Goal: Information Seeking & Learning: Check status

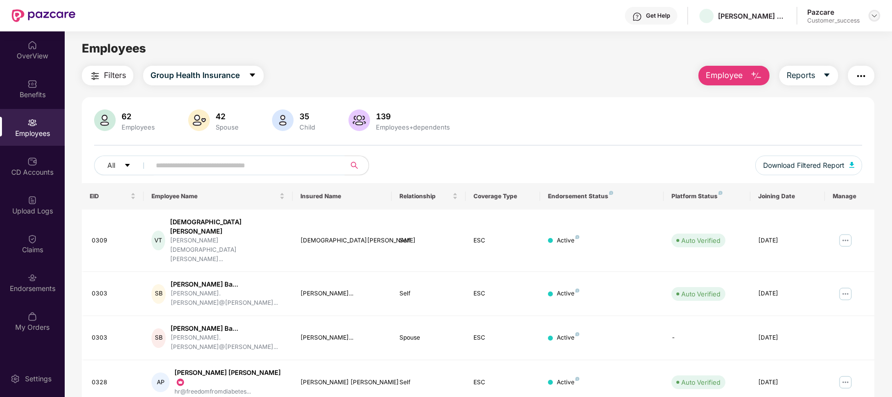
click at [871, 15] on img at bounding box center [875, 16] width 8 height 8
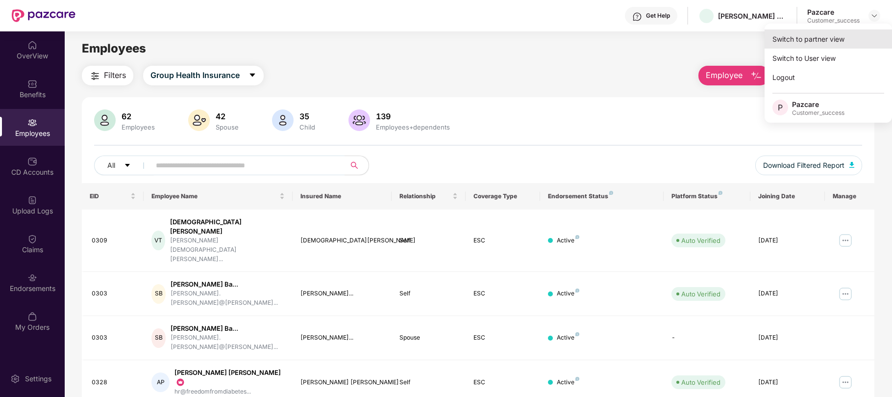
click at [811, 41] on div "Switch to partner view" at bounding box center [828, 38] width 127 height 19
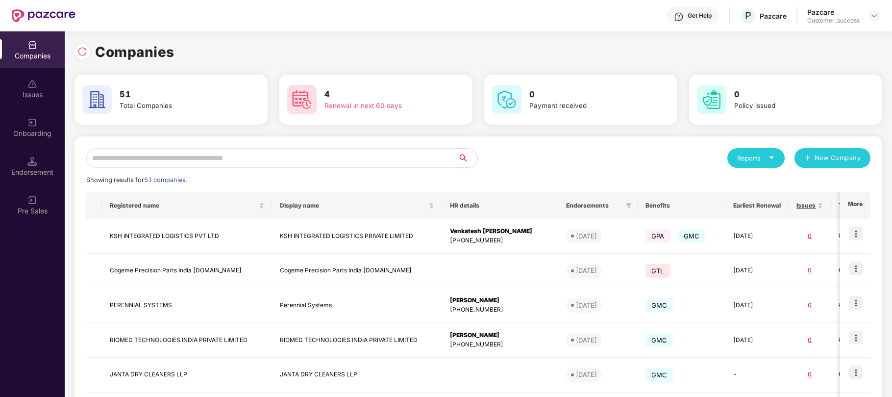
click at [301, 155] on input "text" at bounding box center [272, 158] width 372 height 20
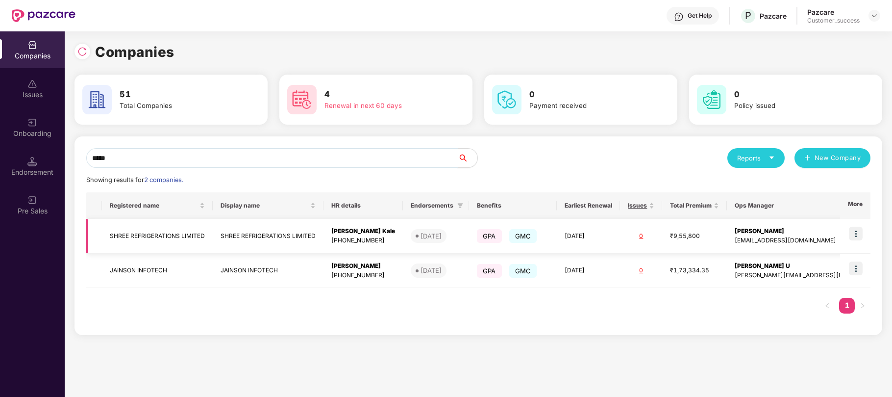
type input "*****"
click at [855, 228] on img at bounding box center [856, 233] width 14 height 14
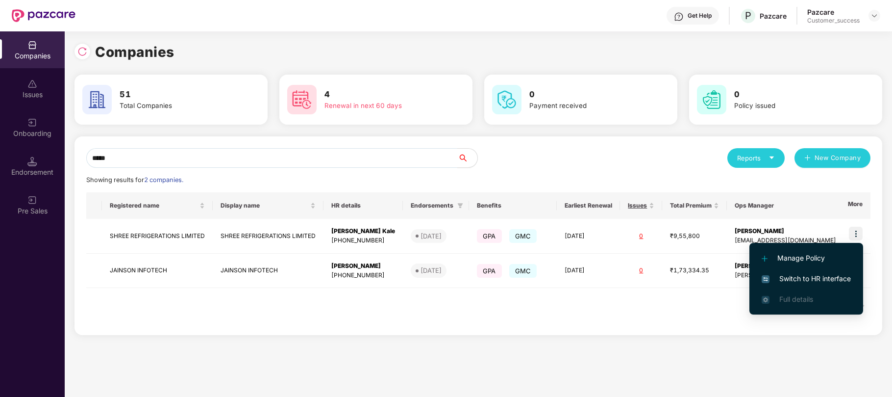
click at [809, 276] on span "Switch to HR interface" at bounding box center [806, 278] width 89 height 11
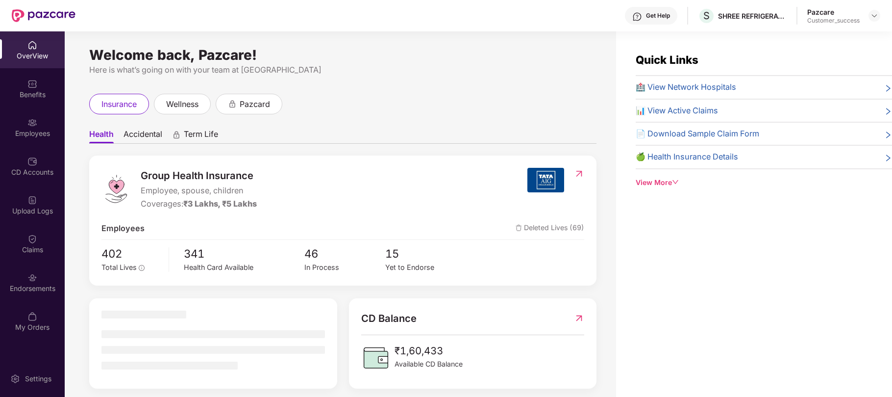
click at [31, 127] on div "Employees" at bounding box center [32, 127] width 65 height 37
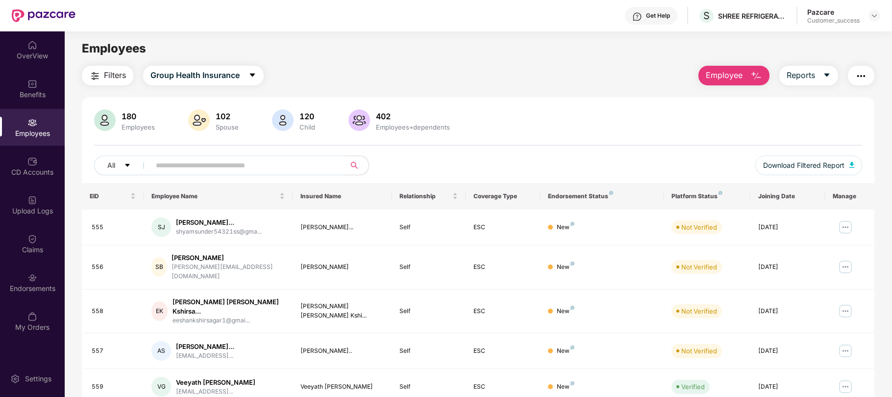
click at [261, 165] on input "text" at bounding box center [244, 165] width 176 height 15
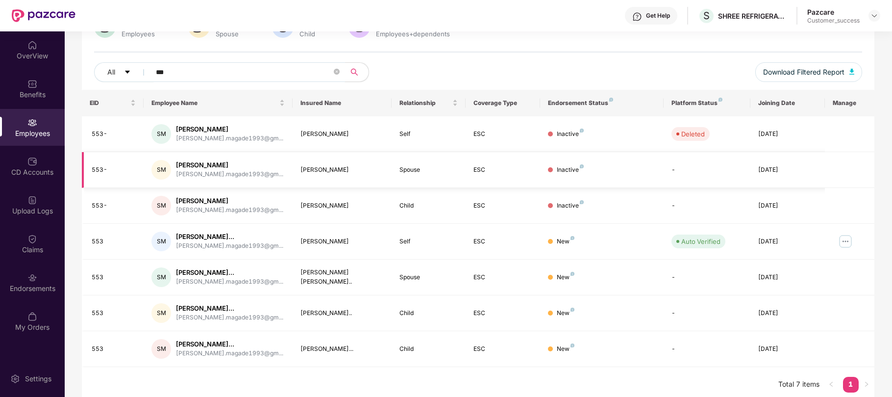
scroll to position [100, 0]
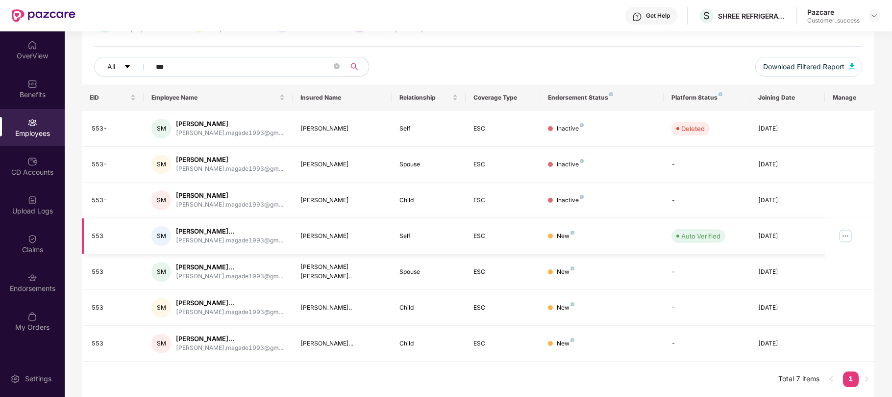
type input "***"
click at [846, 234] on img at bounding box center [846, 236] width 16 height 16
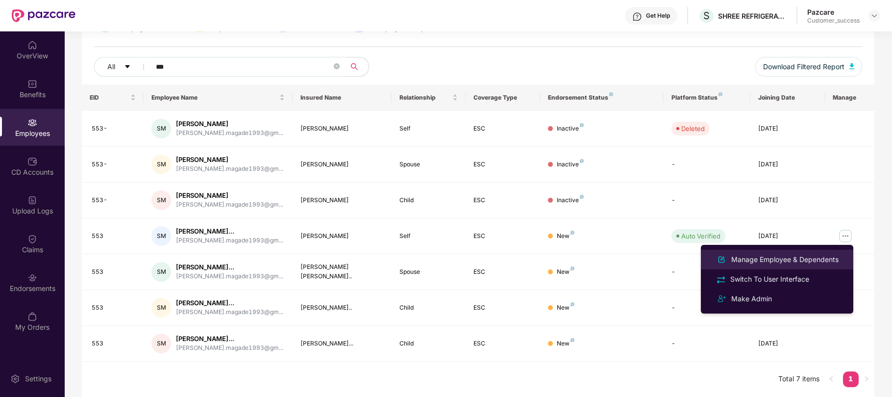
click at [781, 260] on div "Manage Employee & Dependents" at bounding box center [784, 259] width 111 height 11
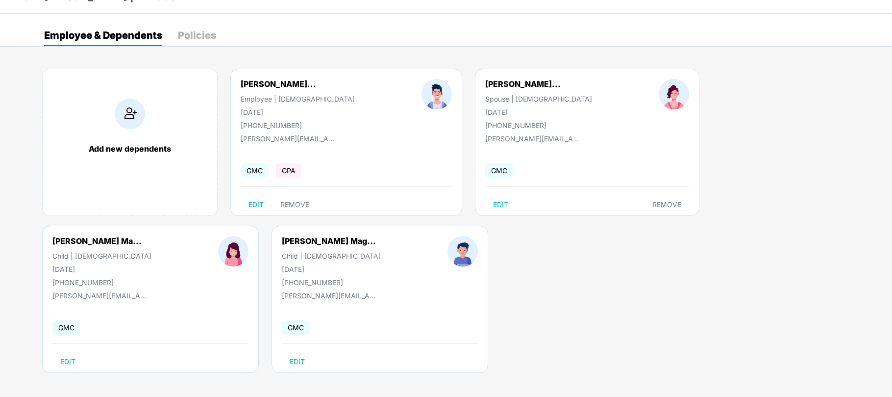
scroll to position [22, 0]
click at [111, 238] on div "[PERSON_NAME] Ma..." at bounding box center [96, 240] width 89 height 10
click at [120, 236] on div "[PERSON_NAME] Ma..." at bounding box center [96, 240] width 89 height 10
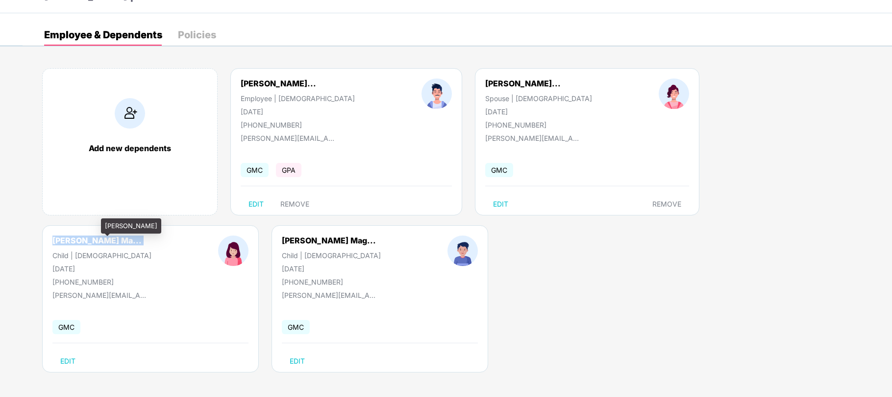
click at [120, 236] on div "[PERSON_NAME] Ma..." at bounding box center [96, 240] width 89 height 10
copy div "[PERSON_NAME] Ma..."
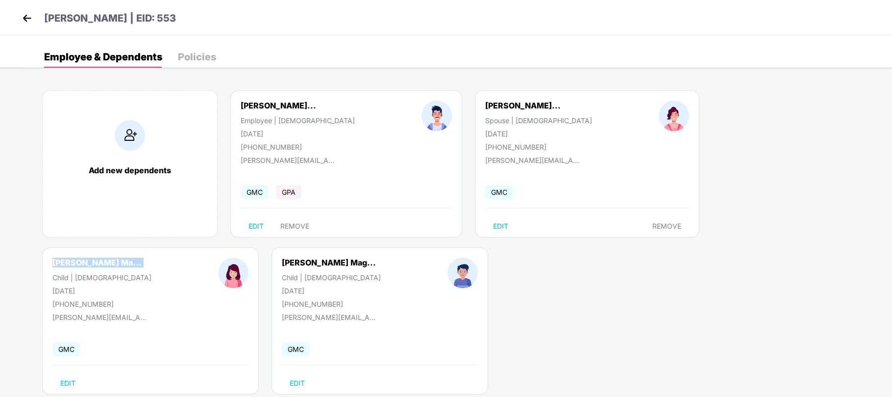
drag, startPoint x: 180, startPoint y: 20, endPoint x: 153, endPoint y: 20, distance: 27.0
click at [153, 20] on div "[PERSON_NAME] | EID: 553" at bounding box center [446, 17] width 892 height 35
click at [26, 16] on img at bounding box center [27, 18] width 15 height 15
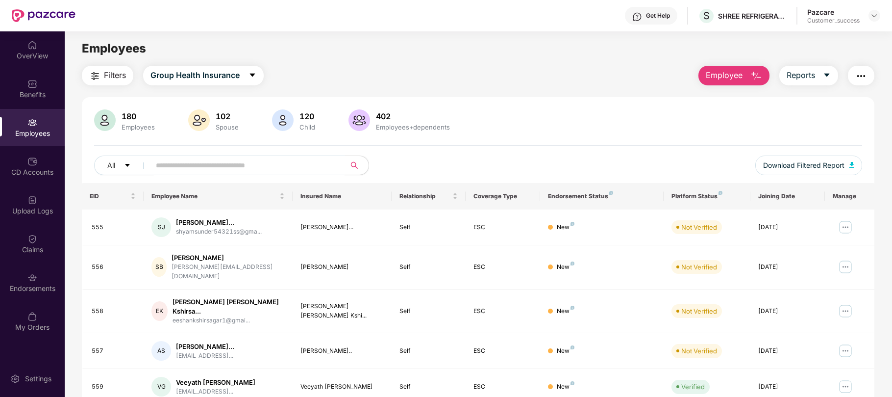
click at [281, 163] on input "text" at bounding box center [244, 165] width 176 height 15
click at [873, 14] on img at bounding box center [875, 16] width 8 height 8
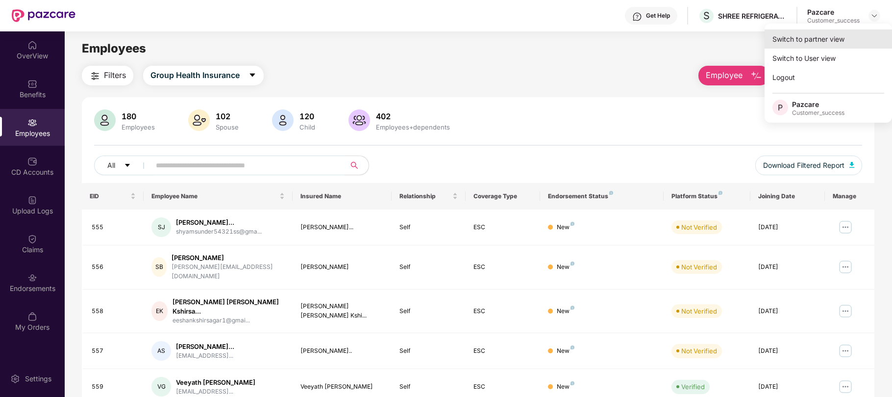
click at [802, 40] on div "Switch to partner view" at bounding box center [828, 38] width 127 height 19
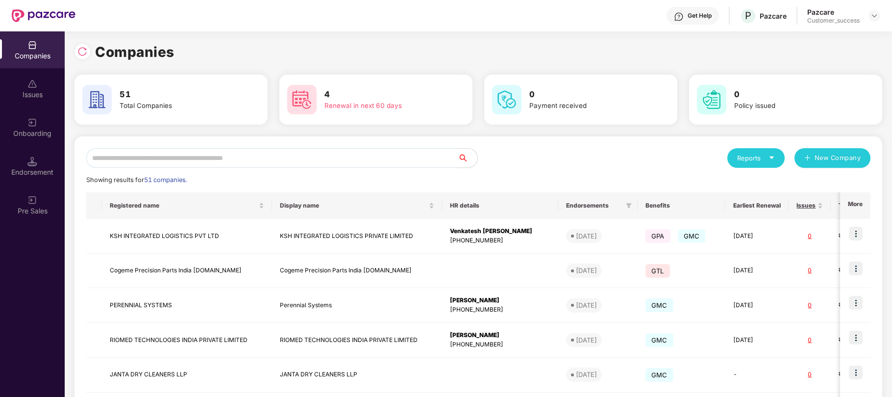
click at [354, 155] on input "text" at bounding box center [272, 158] width 372 height 20
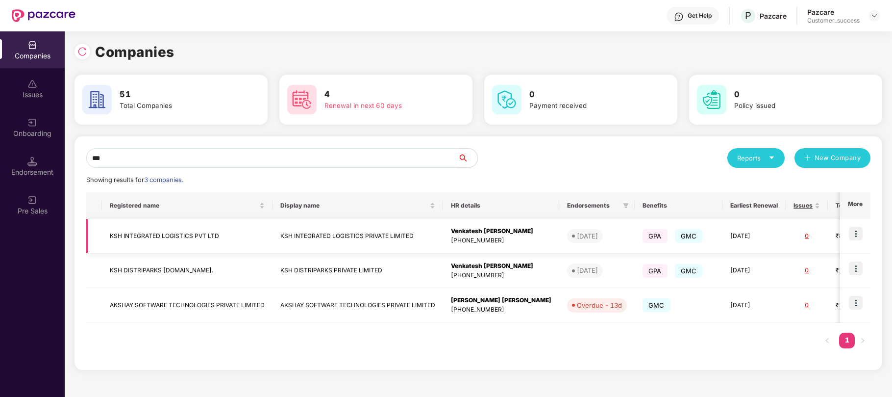
type input "***"
click at [853, 237] on img at bounding box center [856, 233] width 14 height 14
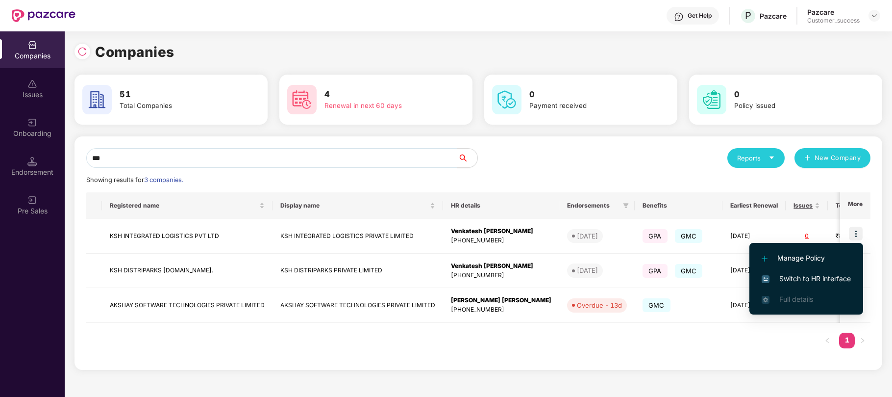
click at [799, 279] on span "Switch to HR interface" at bounding box center [806, 278] width 89 height 11
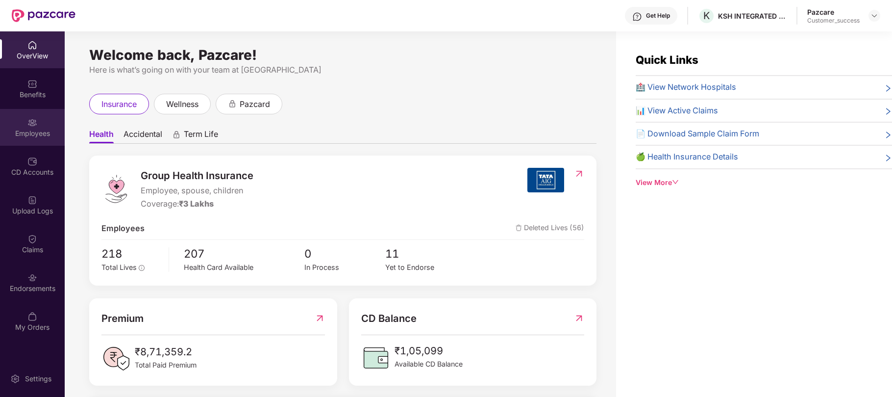
click at [30, 138] on div "Employees" at bounding box center [32, 127] width 65 height 37
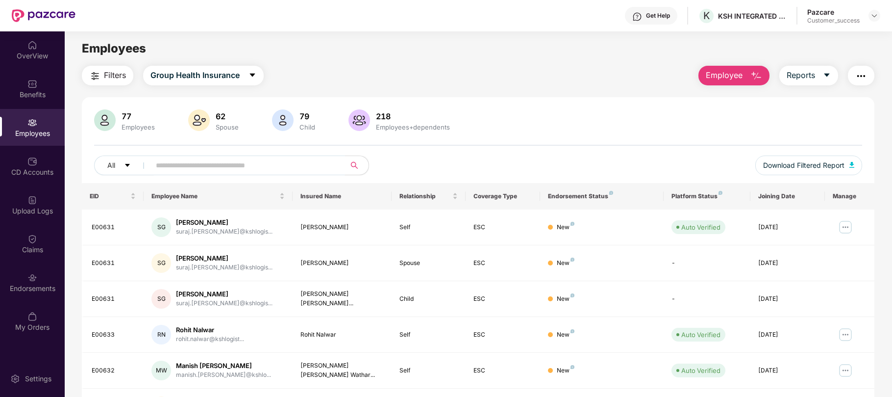
click at [194, 162] on input "text" at bounding box center [244, 165] width 176 height 15
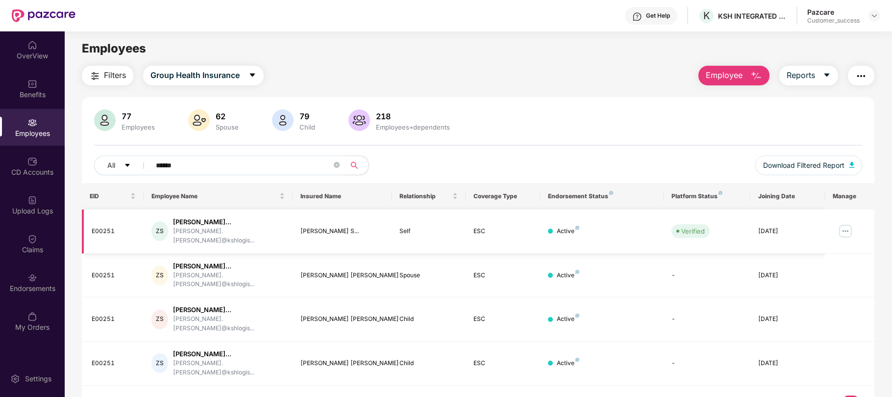
type input "******"
click at [847, 228] on img at bounding box center [846, 231] width 16 height 16
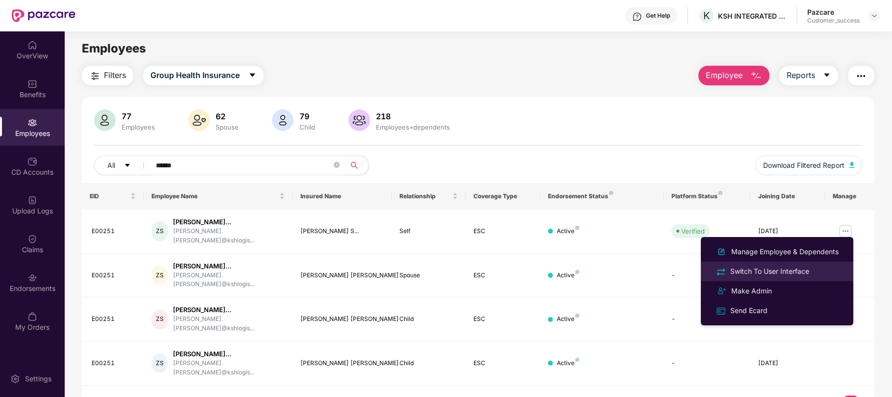
click at [772, 268] on div "Switch To User Interface" at bounding box center [769, 271] width 83 height 11
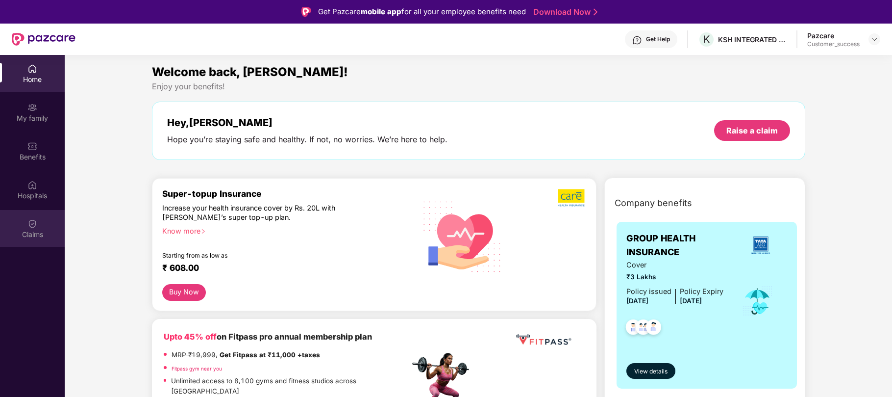
click at [28, 230] on div "Claims" at bounding box center [32, 234] width 65 height 10
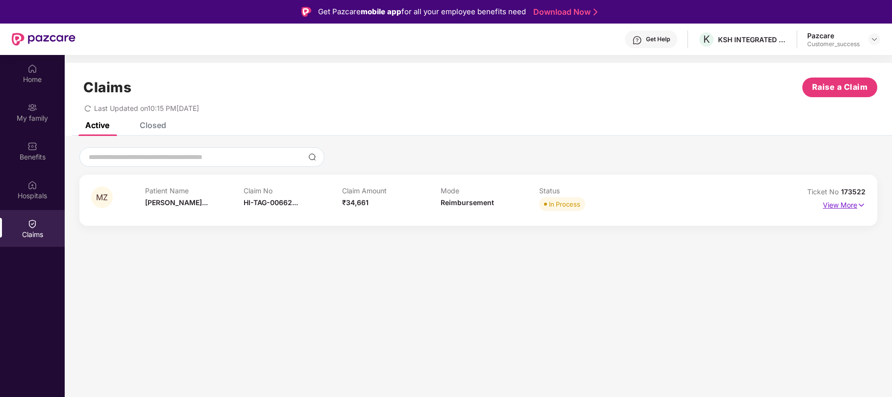
click at [862, 204] on img at bounding box center [861, 205] width 8 height 11
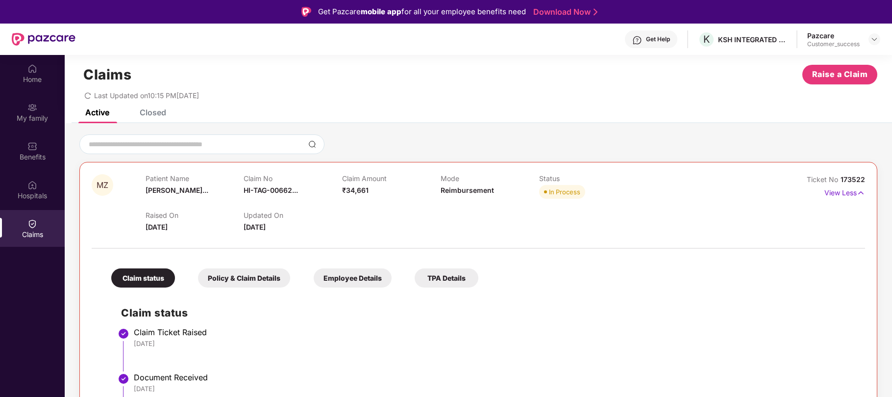
scroll to position [13, 0]
click at [857, 177] on span "173522" at bounding box center [853, 179] width 25 height 8
copy div "No 173522"
click at [857, 177] on span "173522" at bounding box center [853, 179] width 25 height 8
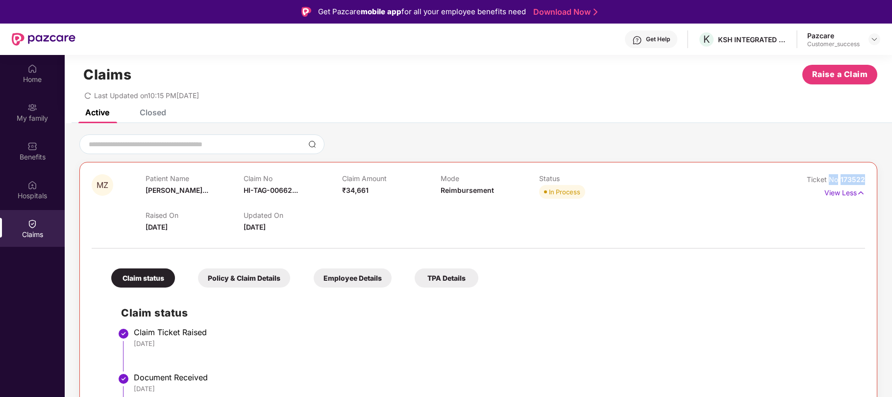
click at [857, 177] on span "173522" at bounding box center [853, 179] width 25 height 8
drag, startPoint x: 865, startPoint y: 179, endPoint x: 840, endPoint y: 183, distance: 25.3
copy span "173522"
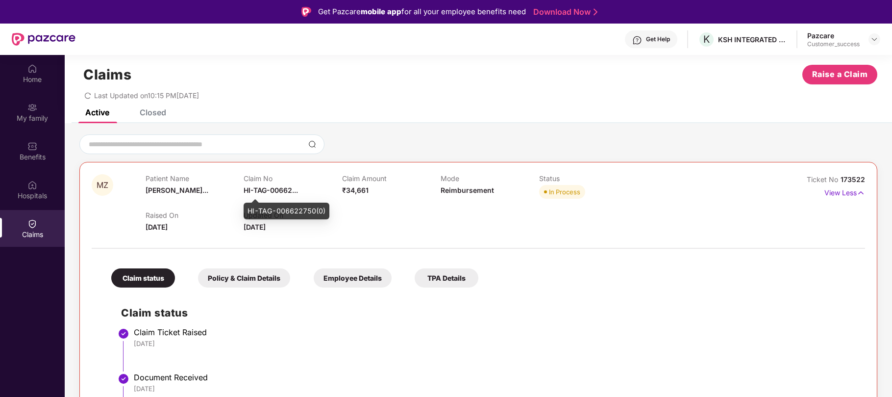
click at [293, 210] on div "HI-TAG-006622750(0)" at bounding box center [287, 210] width 86 height 17
copy div "HI-TAG-006622750(0)"
